Goal: Check status: Check status

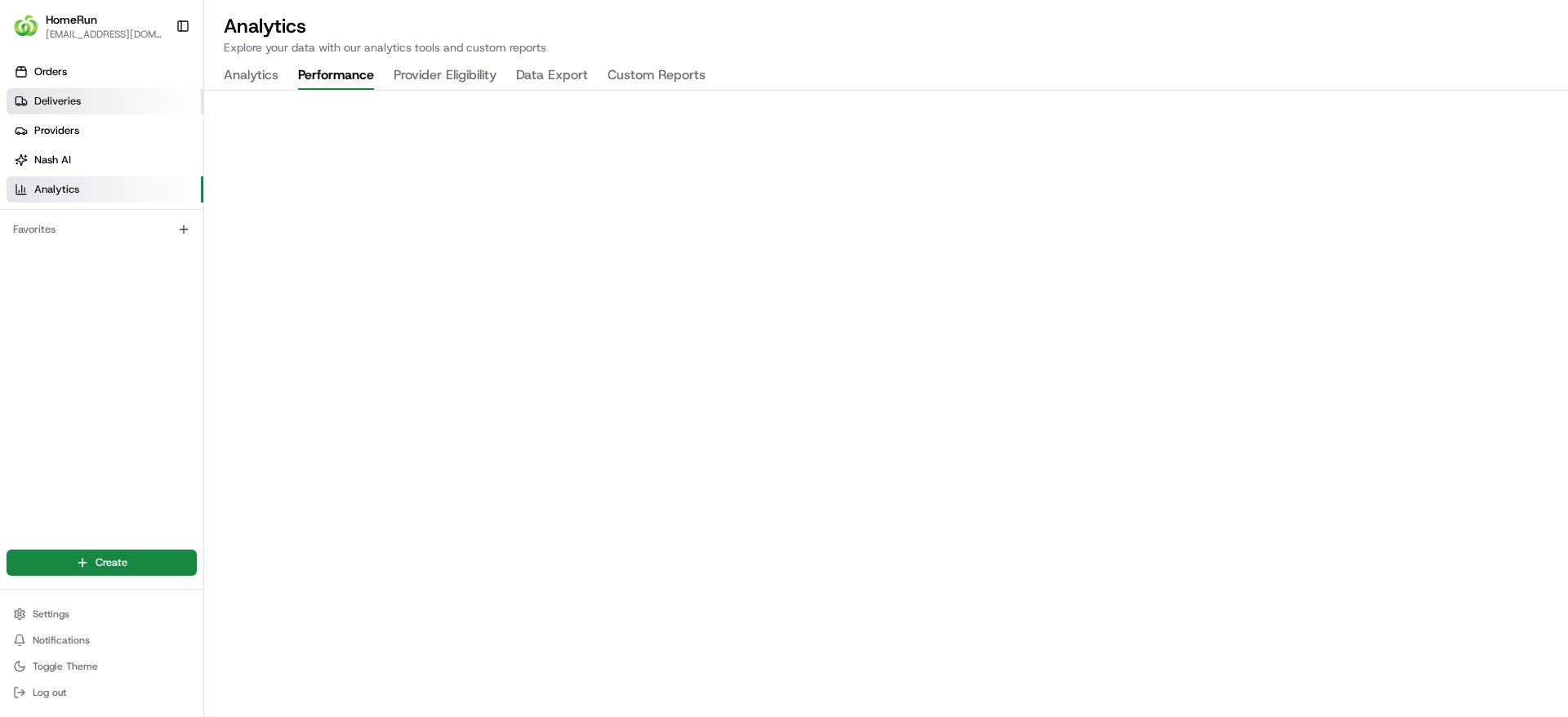
click at [41, 99] on span "Deliveries" at bounding box center [58, 101] width 46 height 14
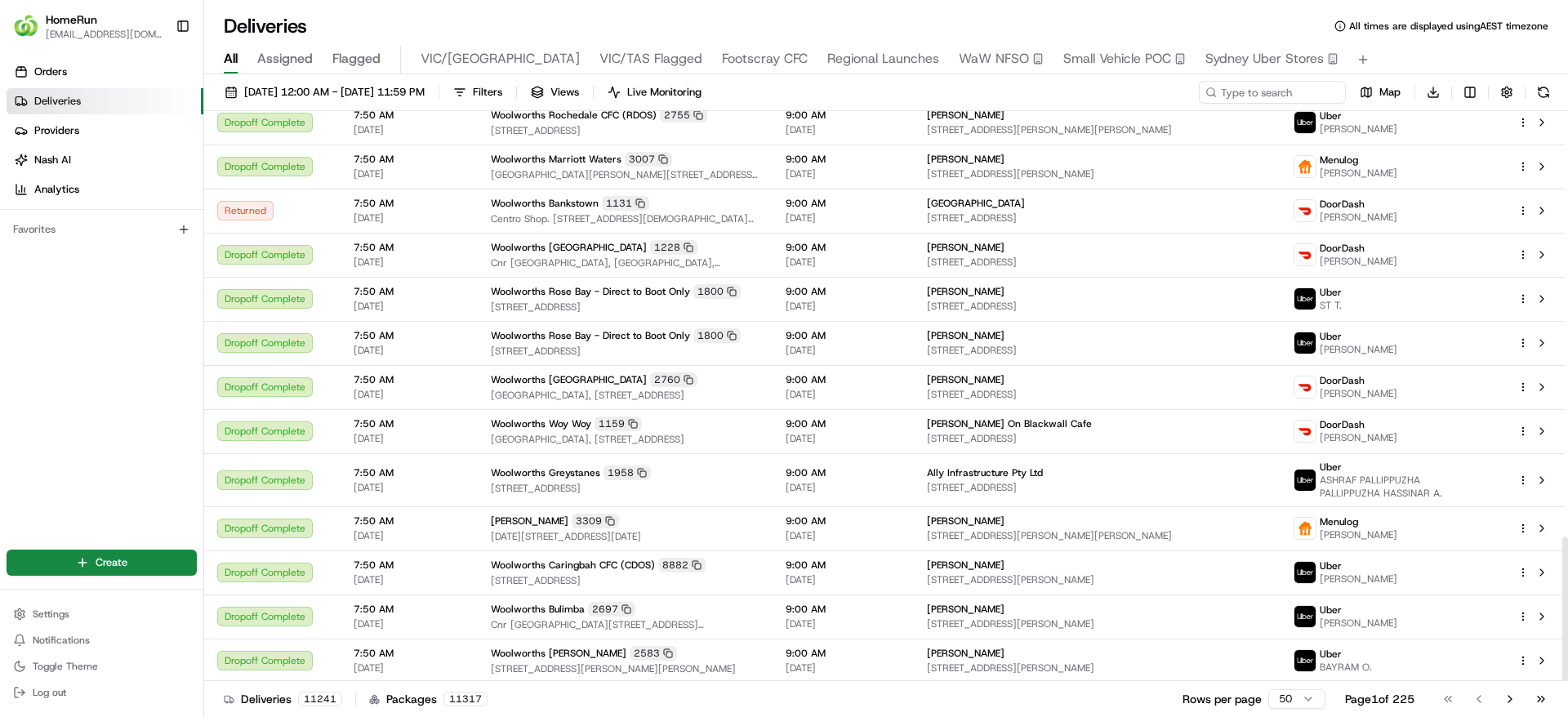
scroll to position [1682, 0]
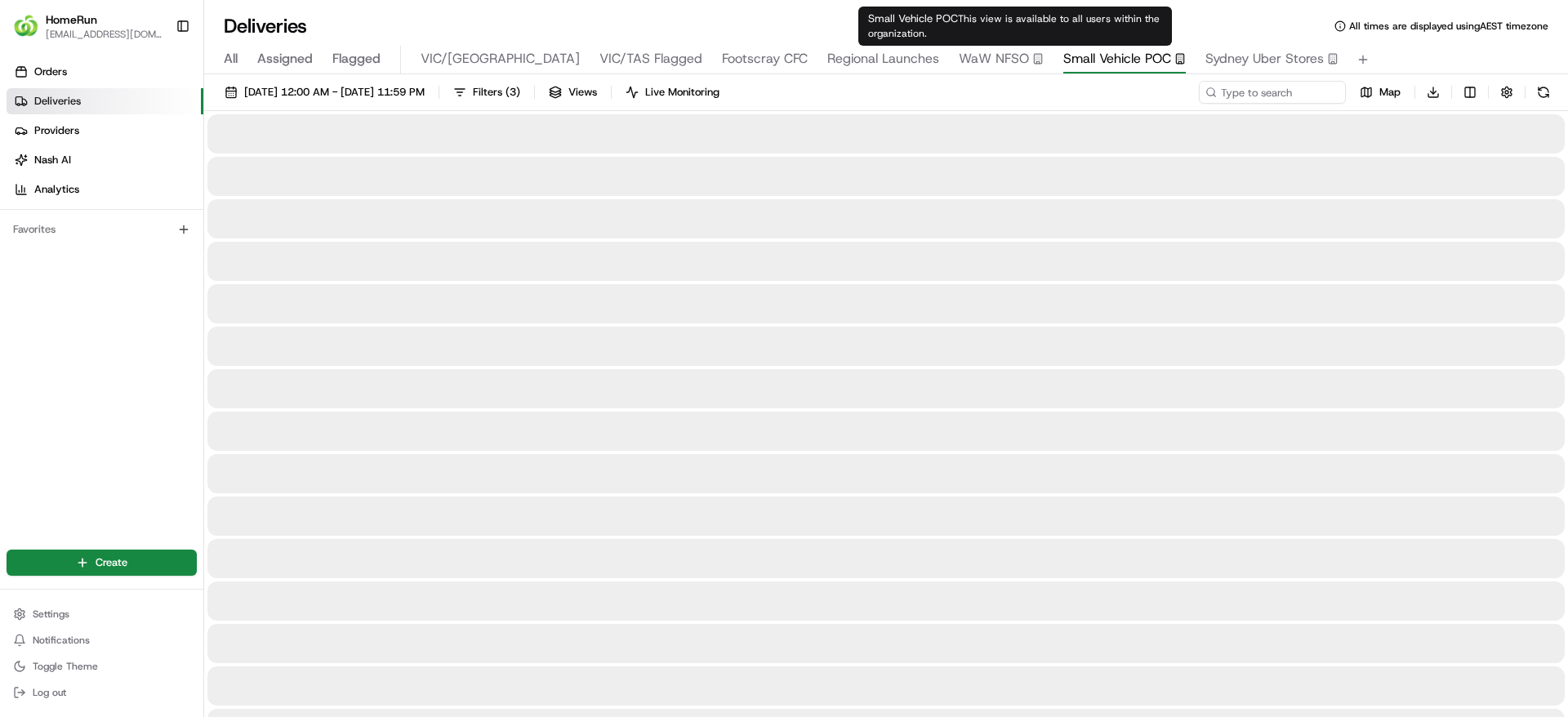
click at [1063, 59] on span "Small Vehicle POC" at bounding box center [1117, 59] width 108 height 19
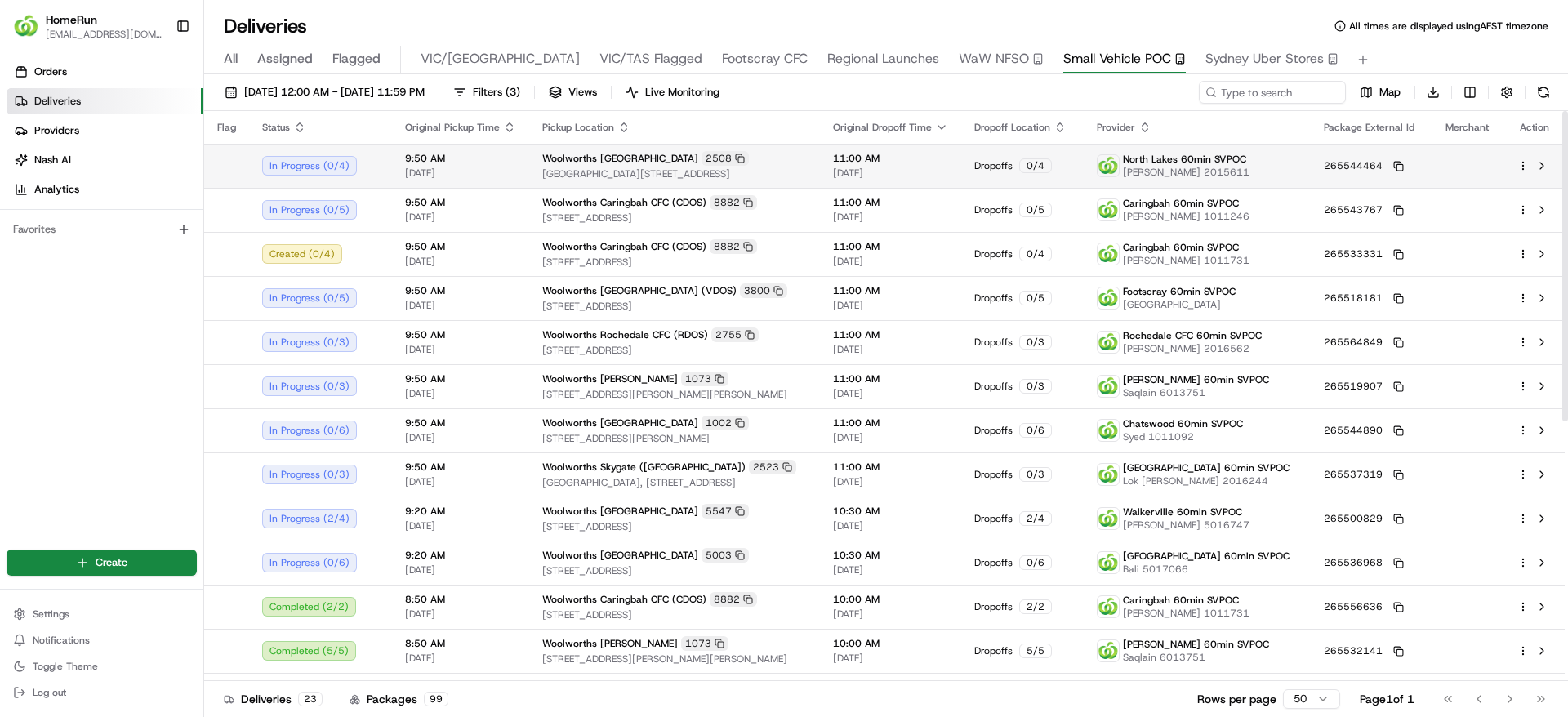
click at [1171, 166] on span "[PERSON_NAME] 2015611" at bounding box center [1186, 173] width 127 height 13
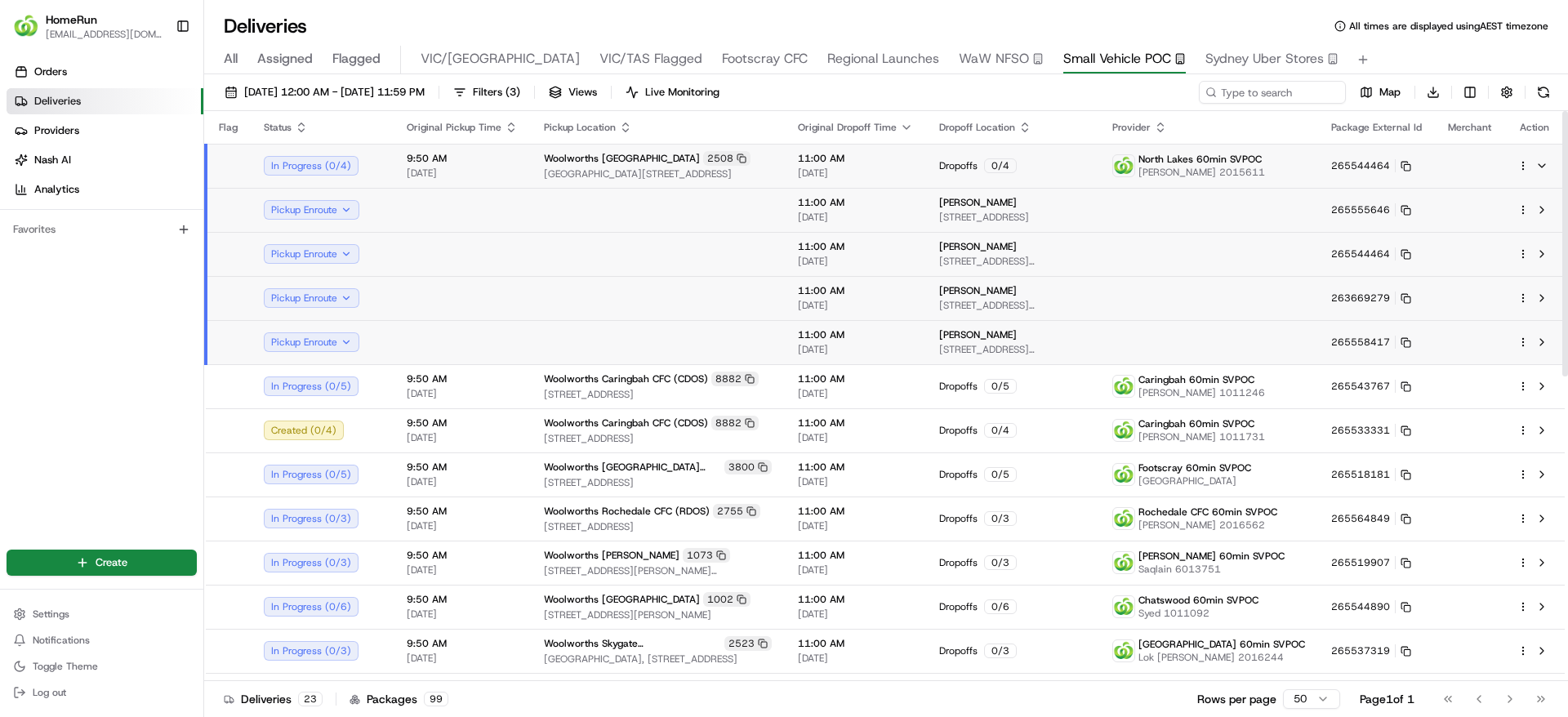
click at [1164, 215] on td at bounding box center [1209, 210] width 219 height 44
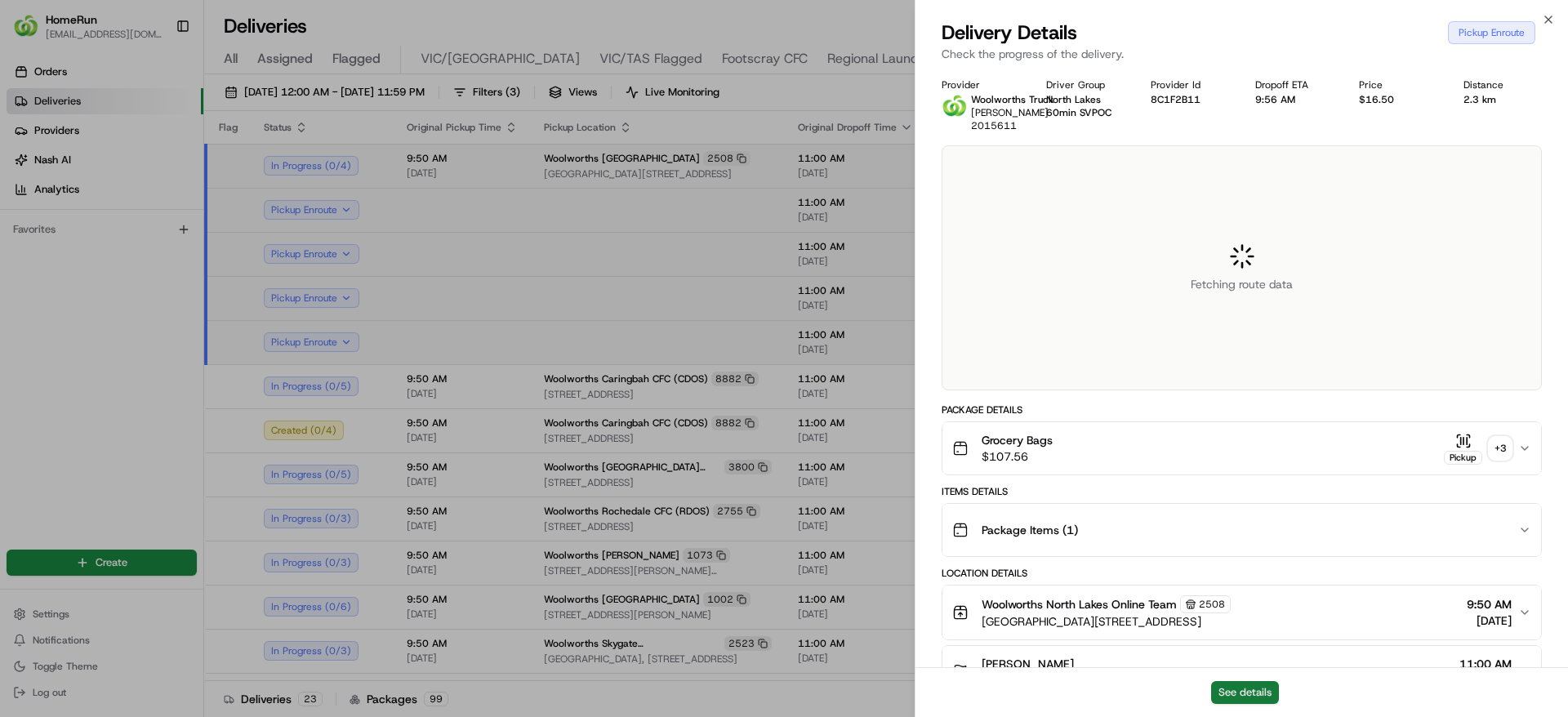
click at [1243, 693] on button "See details" at bounding box center [1244, 692] width 68 height 23
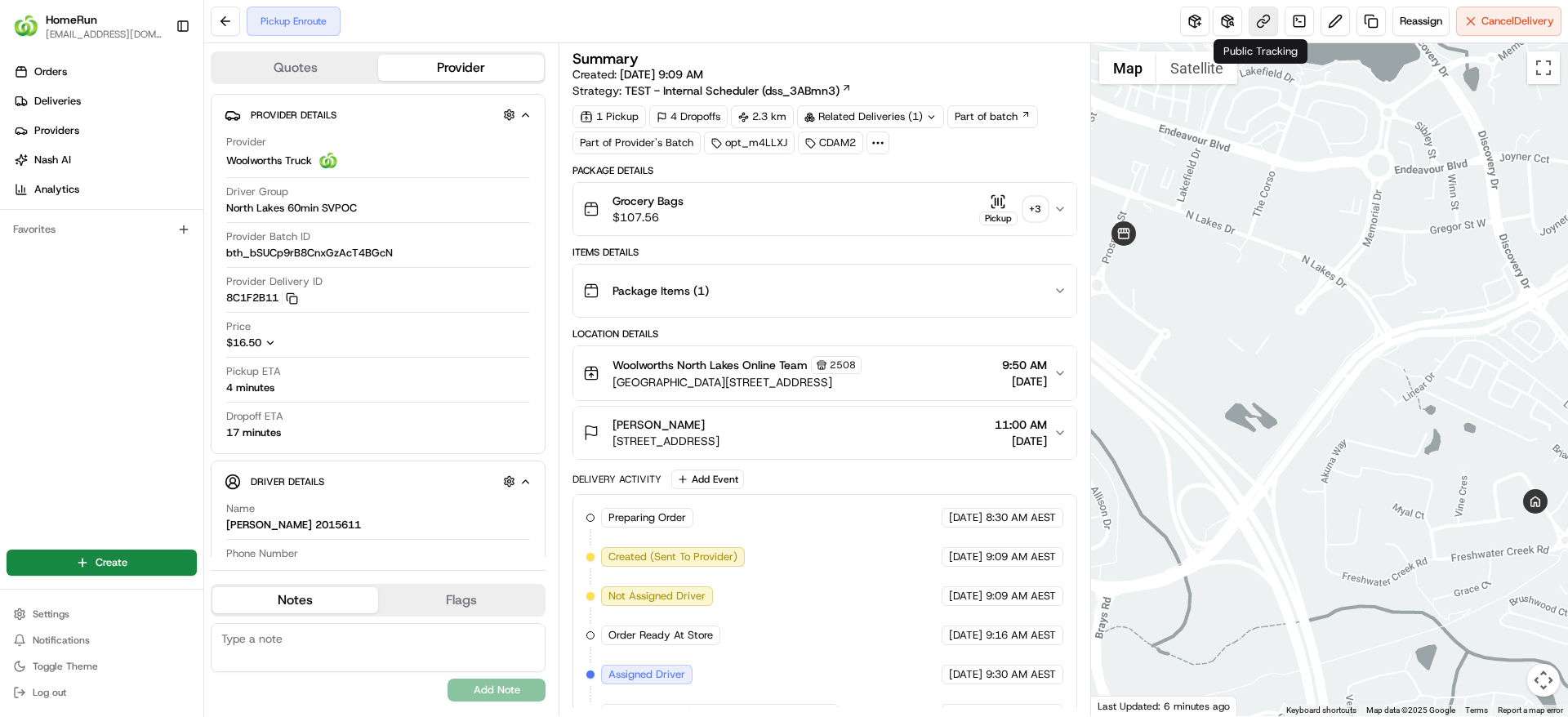
click at [1254, 21] on link at bounding box center [1263, 21] width 30 height 30
click at [223, 16] on button at bounding box center [225, 21] width 30 height 30
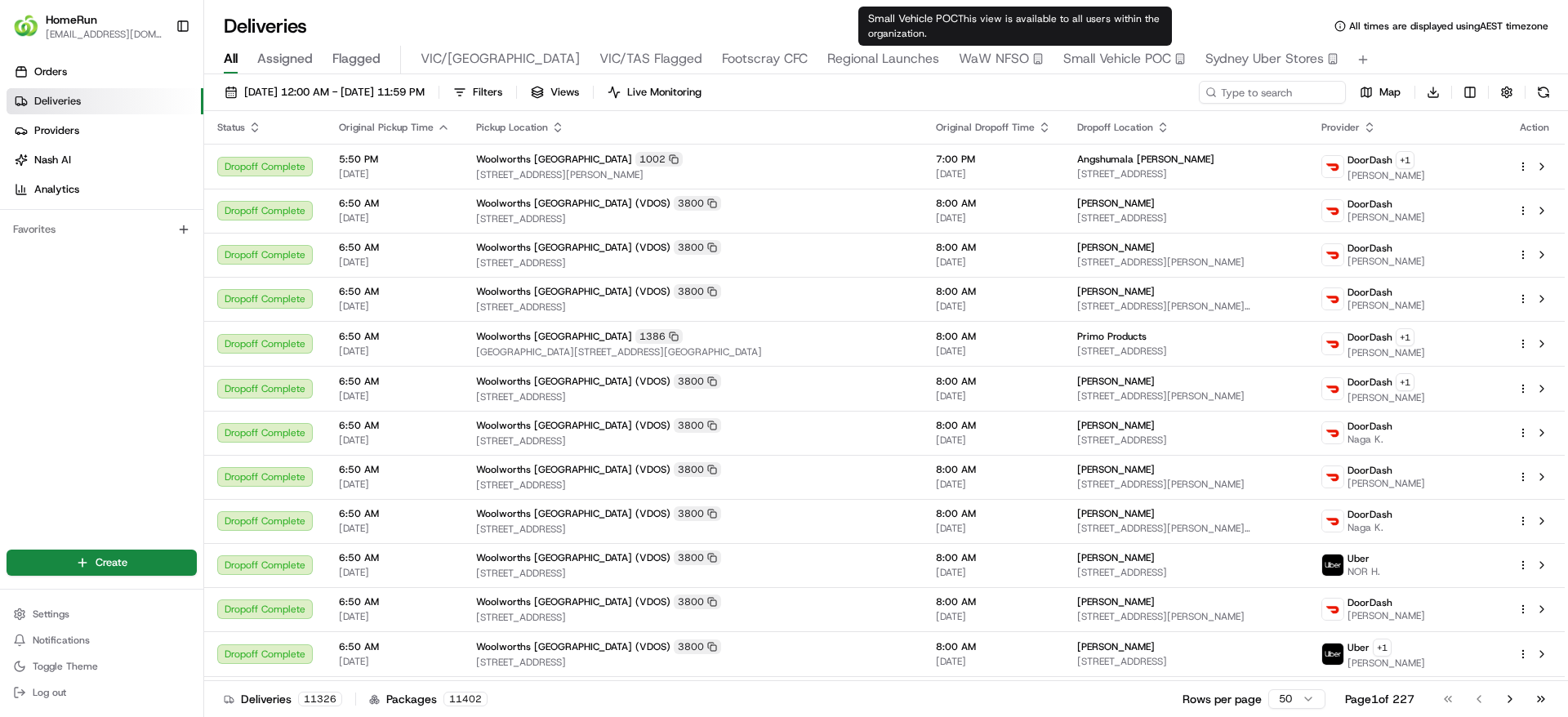
click at [1063, 50] on span "Small Vehicle POC" at bounding box center [1117, 59] width 108 height 19
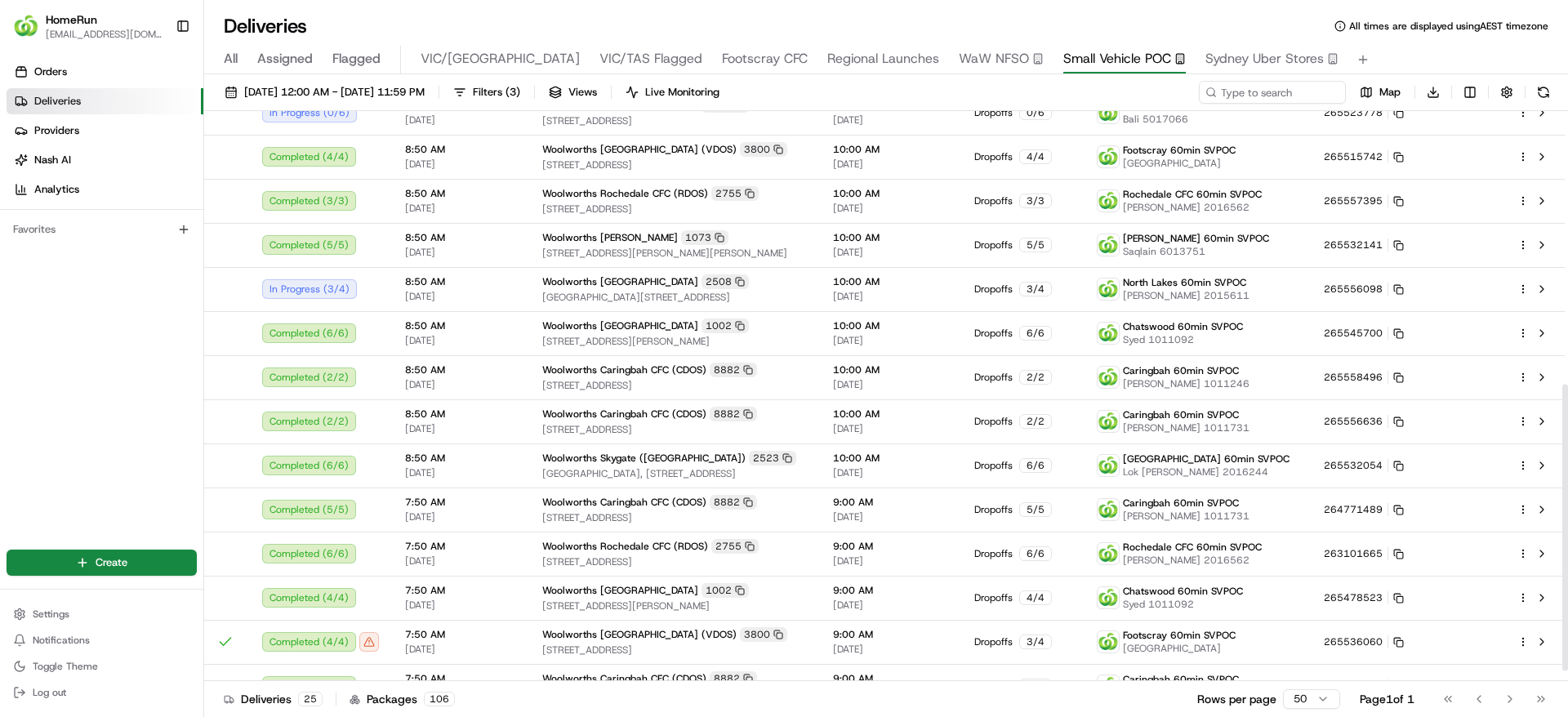
scroll to position [543, 0]
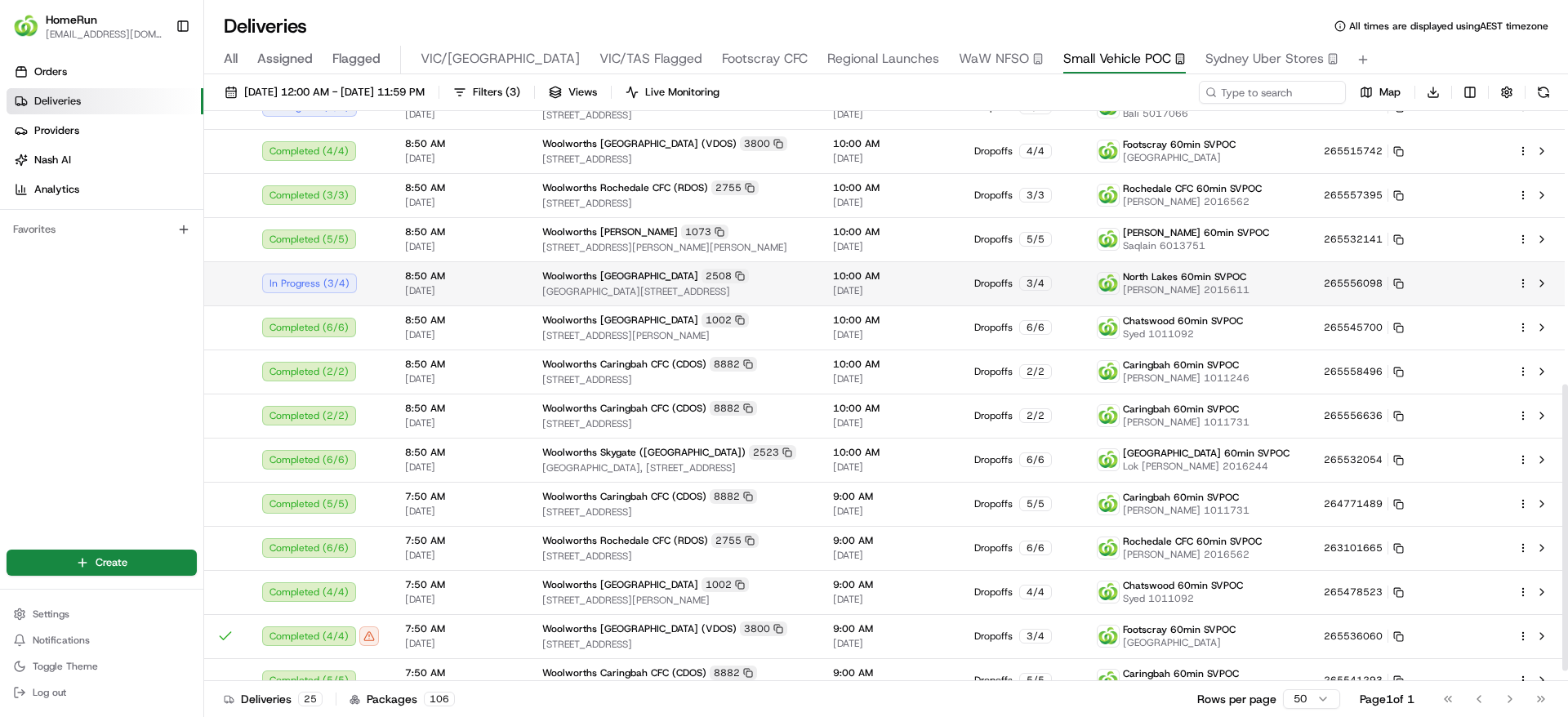
click at [597, 287] on span "[GEOGRAPHIC_DATA][STREET_ADDRESS]" at bounding box center [675, 292] width 265 height 13
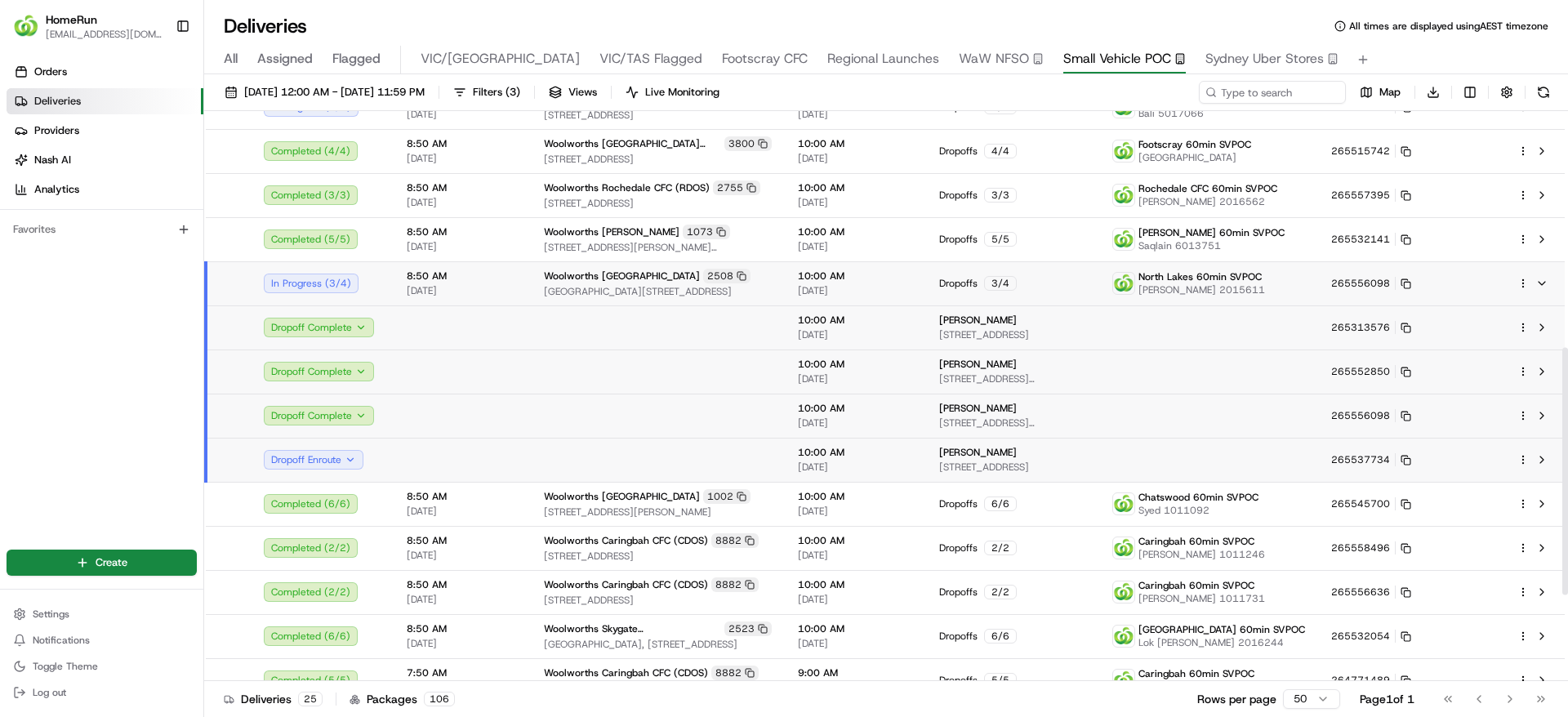
click at [552, 462] on td at bounding box center [658, 460] width 253 height 44
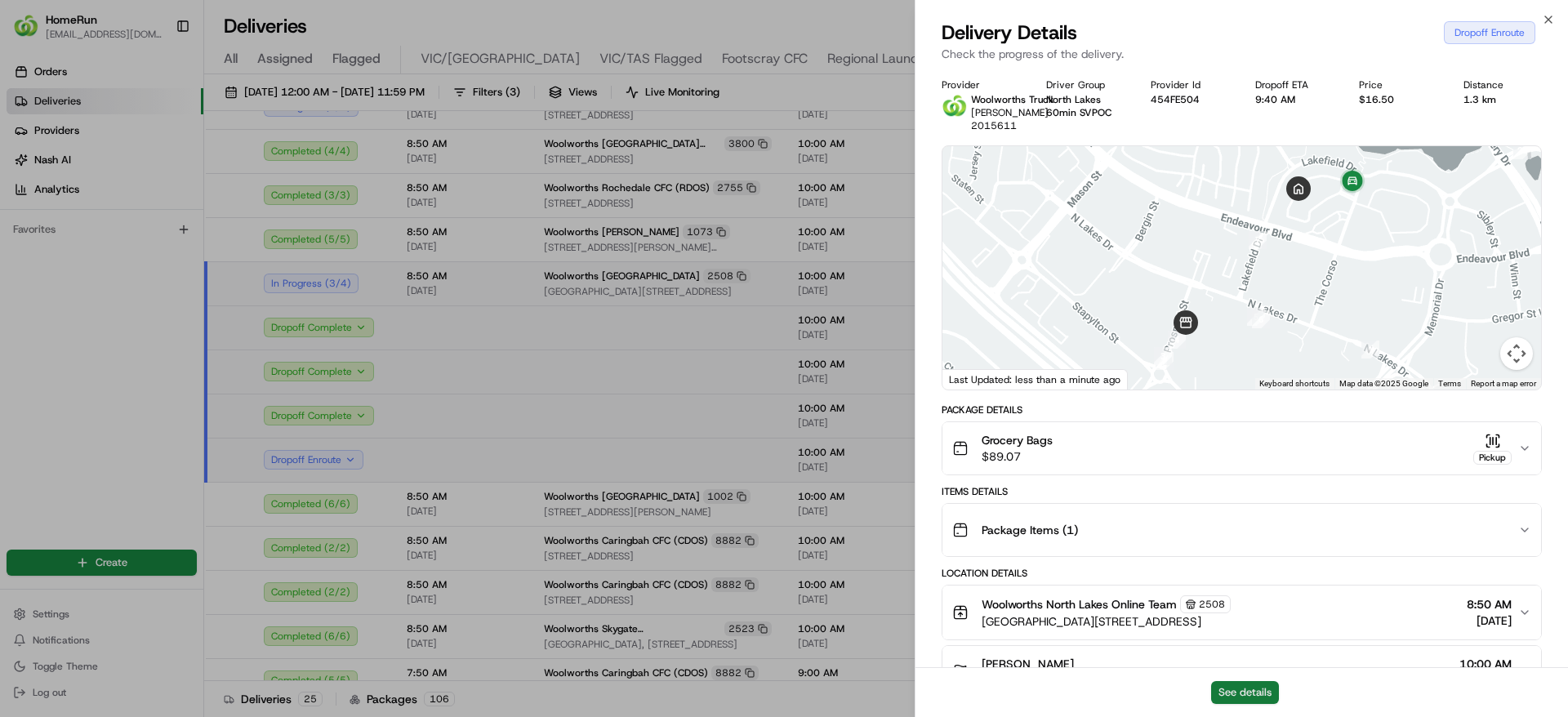
click at [1228, 687] on button "See details" at bounding box center [1244, 692] width 68 height 23
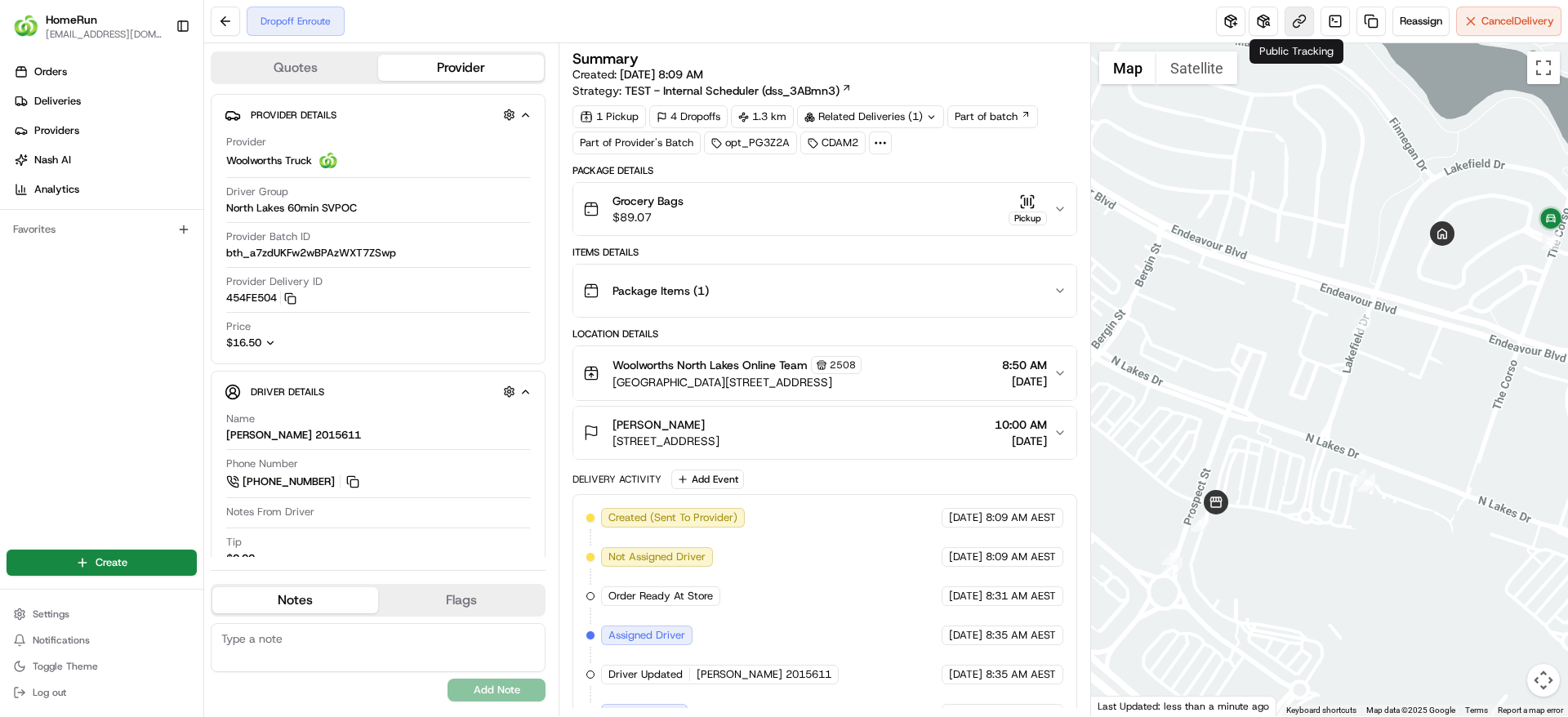
click at [1293, 15] on link at bounding box center [1299, 21] width 30 height 30
click at [104, 365] on div "Orders Deliveries Providers [PERSON_NAME] Analytics Favorites" at bounding box center [102, 292] width 204 height 481
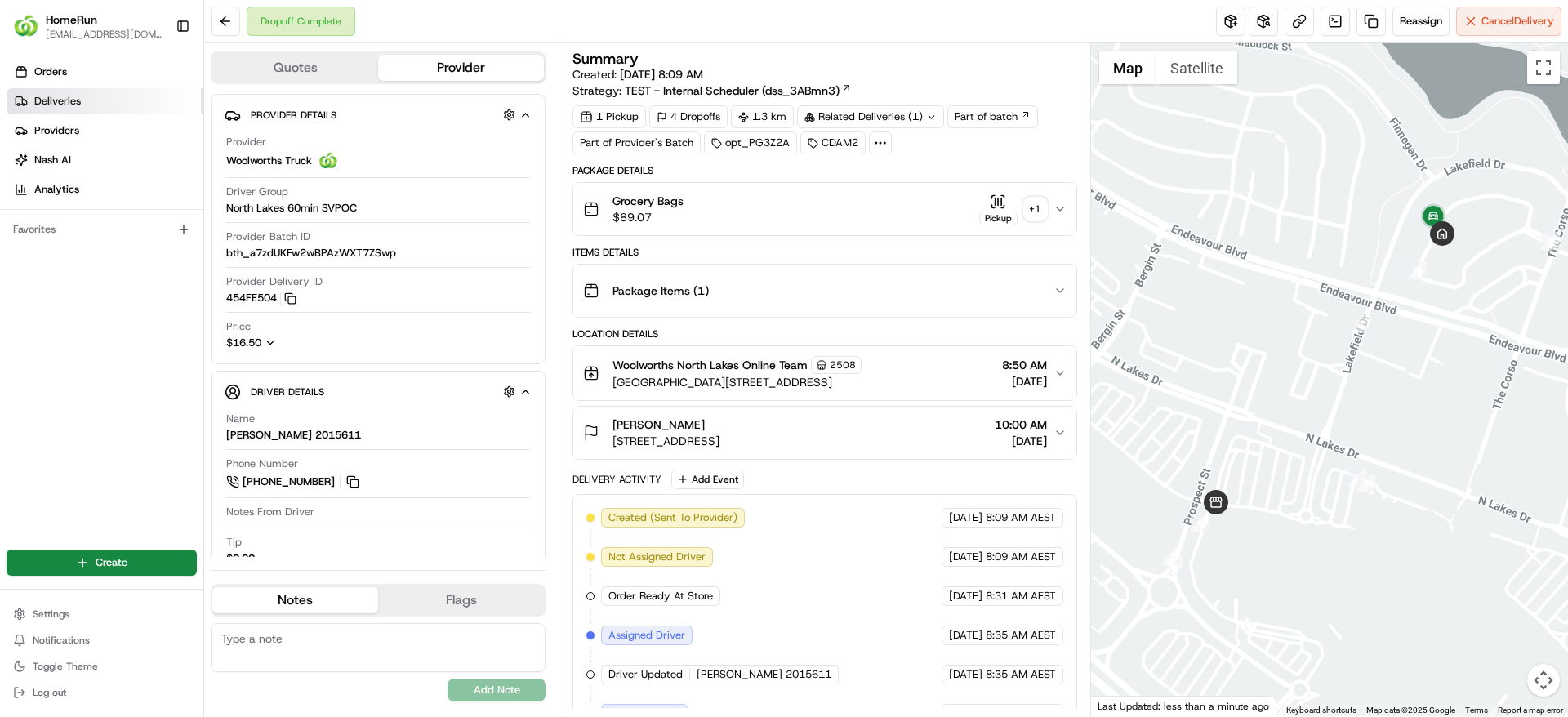
click at [146, 94] on link "Deliveries" at bounding box center [105, 101] width 197 height 26
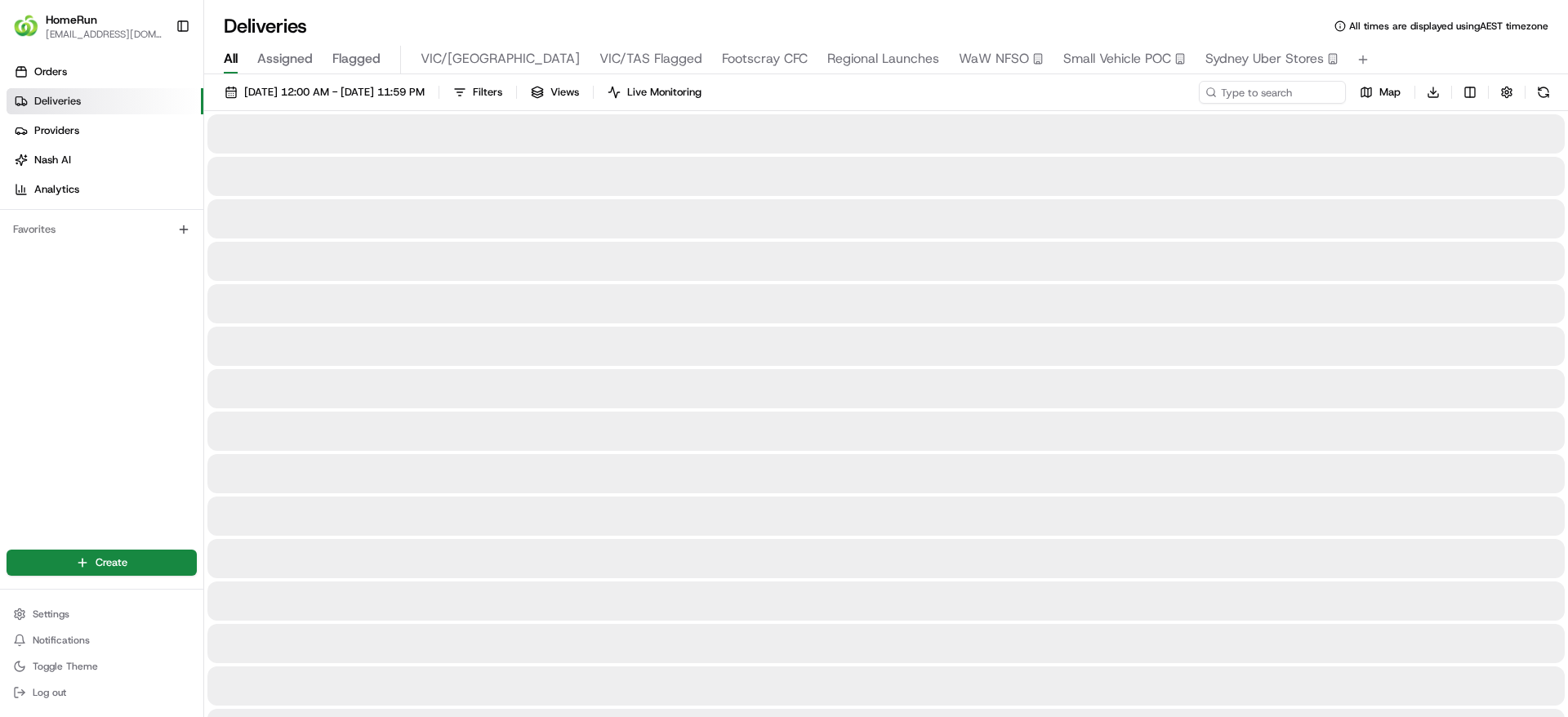
click at [827, 60] on span "Regional Launches" at bounding box center [882, 59] width 111 height 19
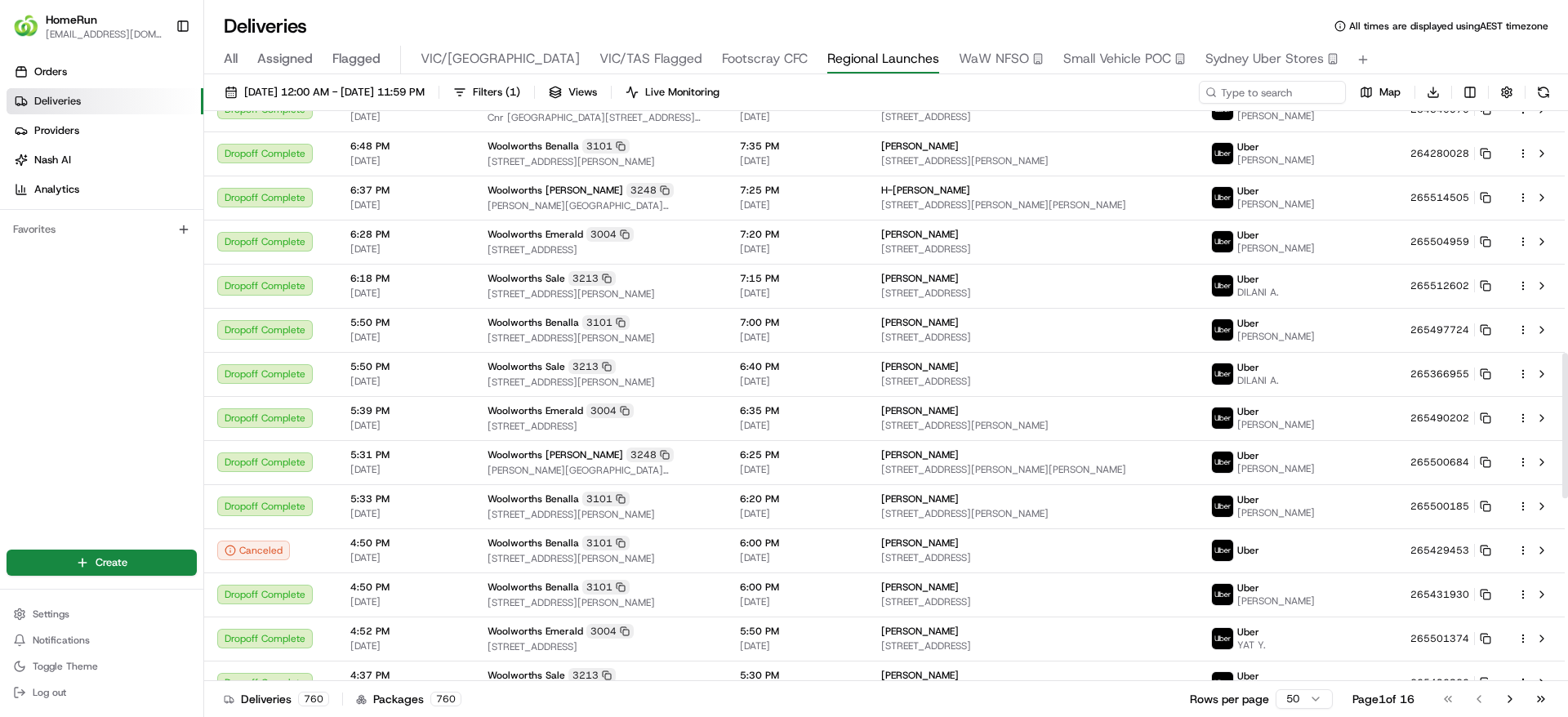
scroll to position [949, 0]
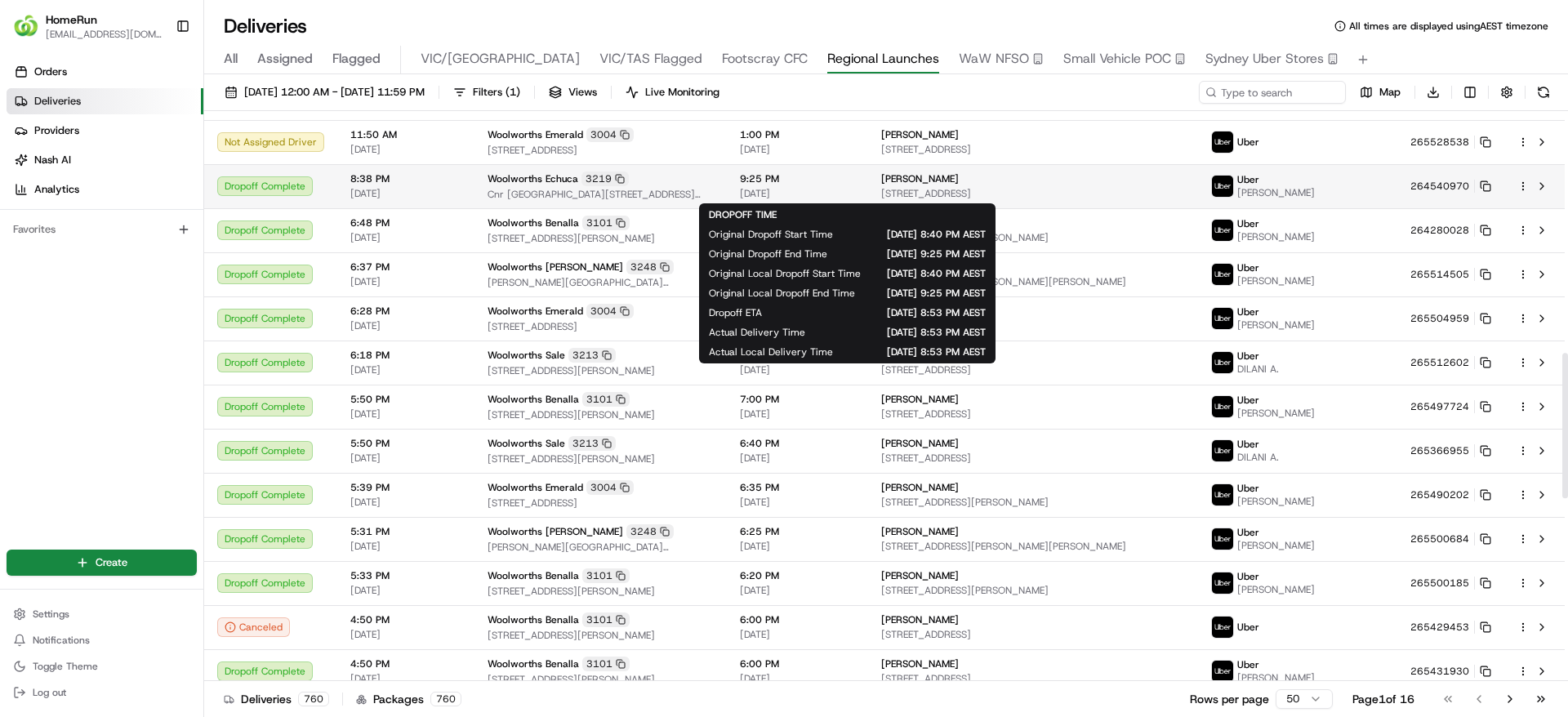
click at [819, 192] on span "[DATE]" at bounding box center [797, 194] width 115 height 13
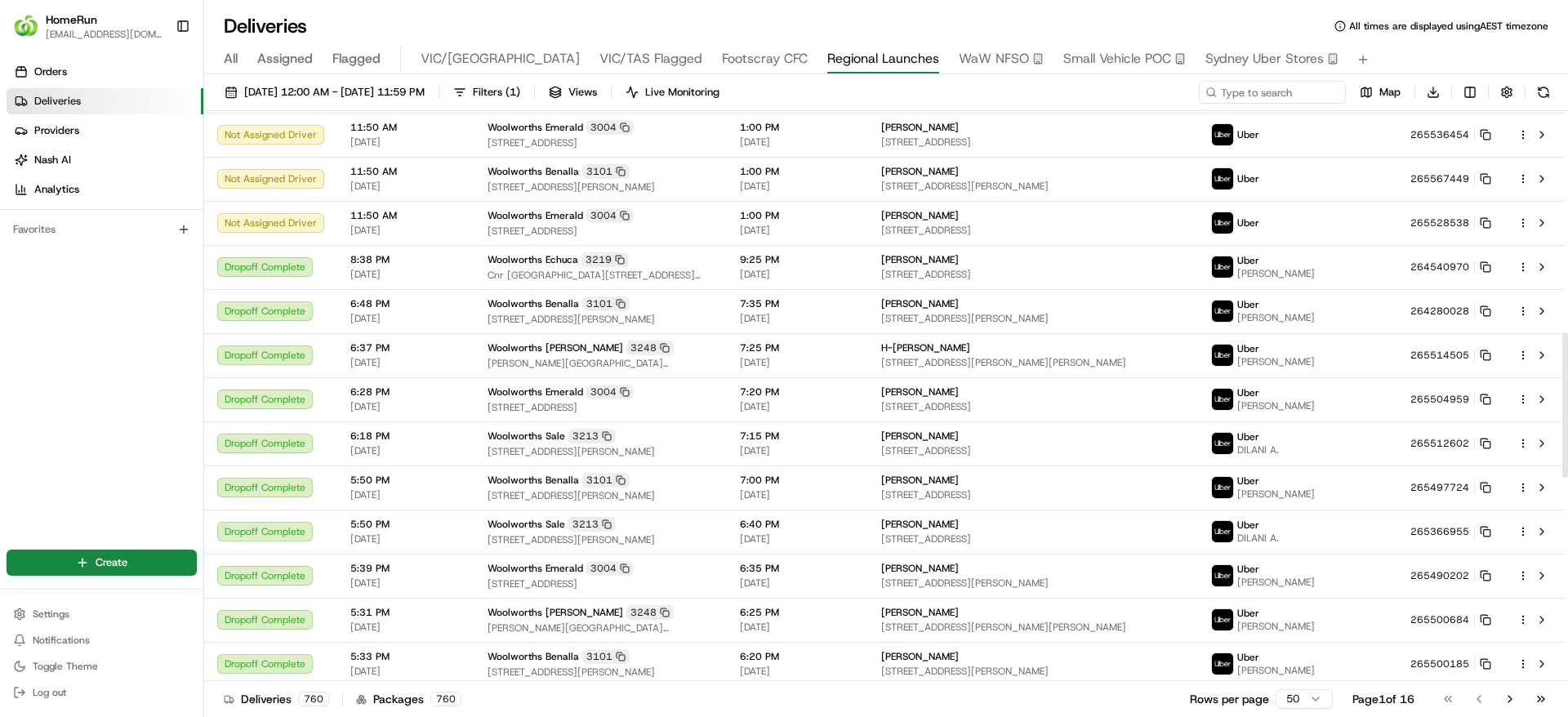
scroll to position [867, 0]
